Goal: Information Seeking & Learning: Learn about a topic

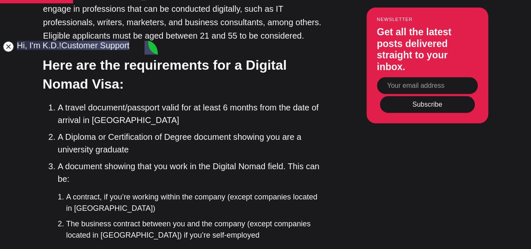
click at [8, 47] on jdiv at bounding box center [9, 47] width 12 height 12
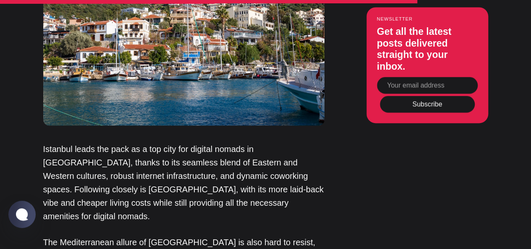
scroll to position [5260, 0]
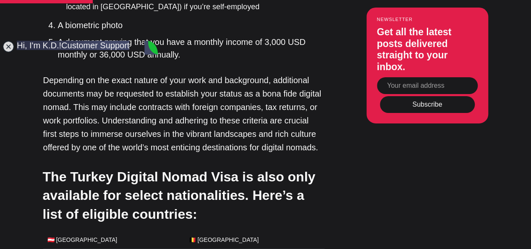
scroll to position [1485, 0]
click at [8, 49] on jdiv at bounding box center [9, 47] width 12 height 12
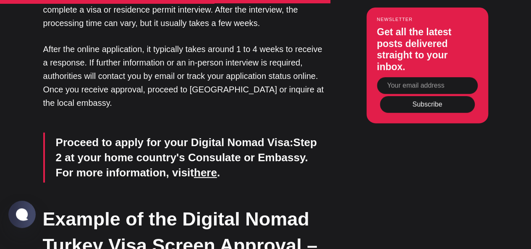
scroll to position [4244, 0]
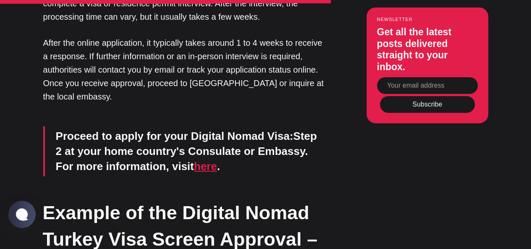
click at [194, 160] on link "here" at bounding box center [205, 166] width 23 height 13
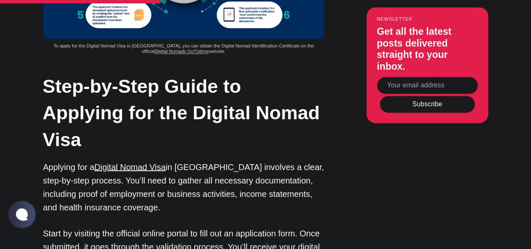
scroll to position [2267, 0]
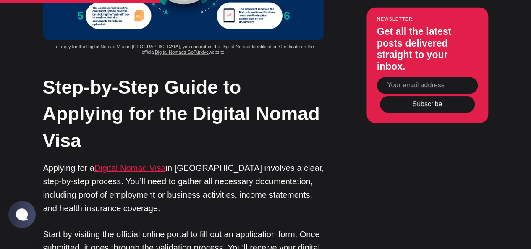
click at [113, 163] on link "Digital Nomad Visa" at bounding box center [129, 167] width 71 height 9
